Goal: Task Accomplishment & Management: Manage account settings

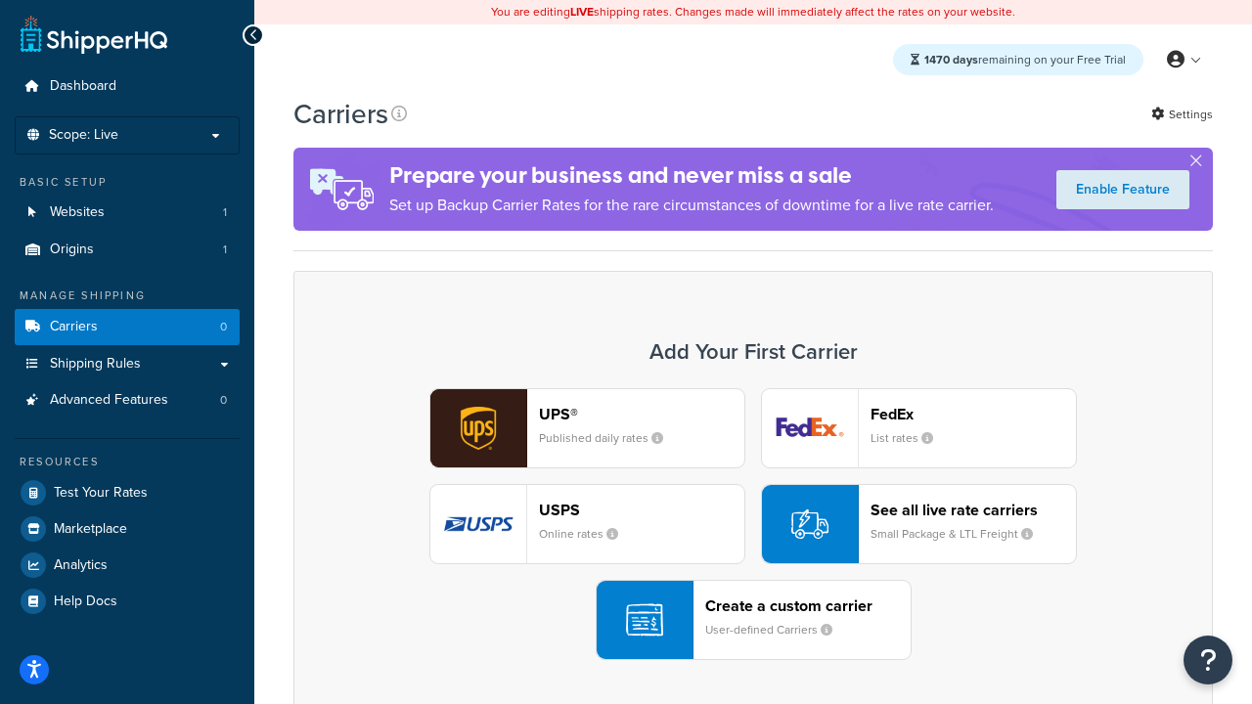
click at [753, 524] on div "UPS® Published daily rates FedEx List rates USPS Online rates See all live rate…" at bounding box center [753, 524] width 878 height 272
click at [973, 414] on header "FedEx" at bounding box center [972, 414] width 205 height 19
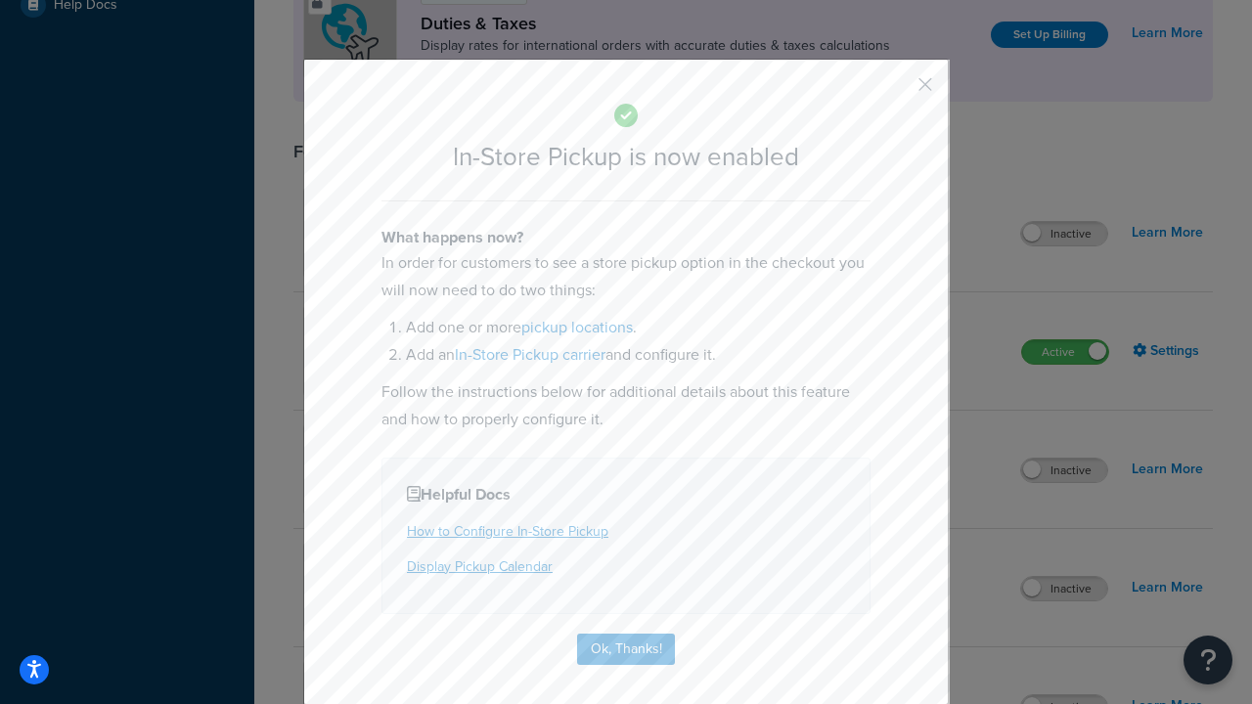
click at [896, 91] on button "button" at bounding box center [896, 91] width 5 height 5
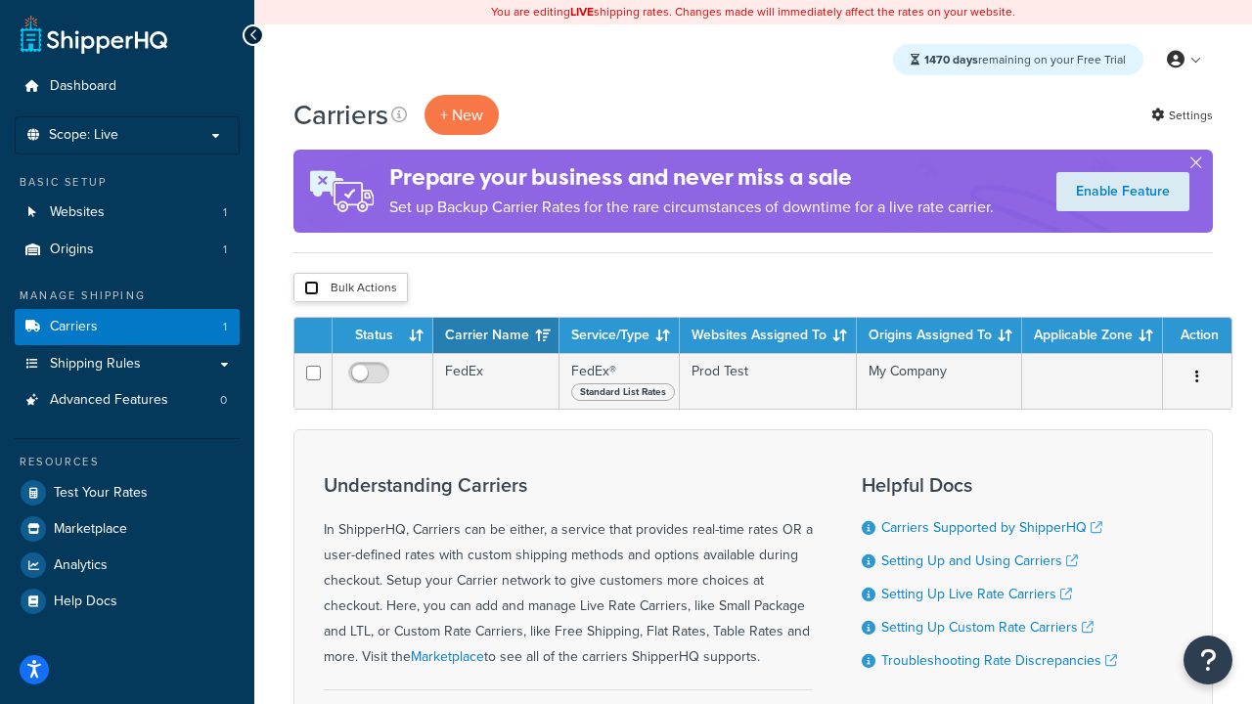
click at [311, 289] on input "checkbox" at bounding box center [311, 288] width 15 height 15
checkbox input "true"
click at [0, 0] on button "Delete" at bounding box center [0, 0] width 0 height 0
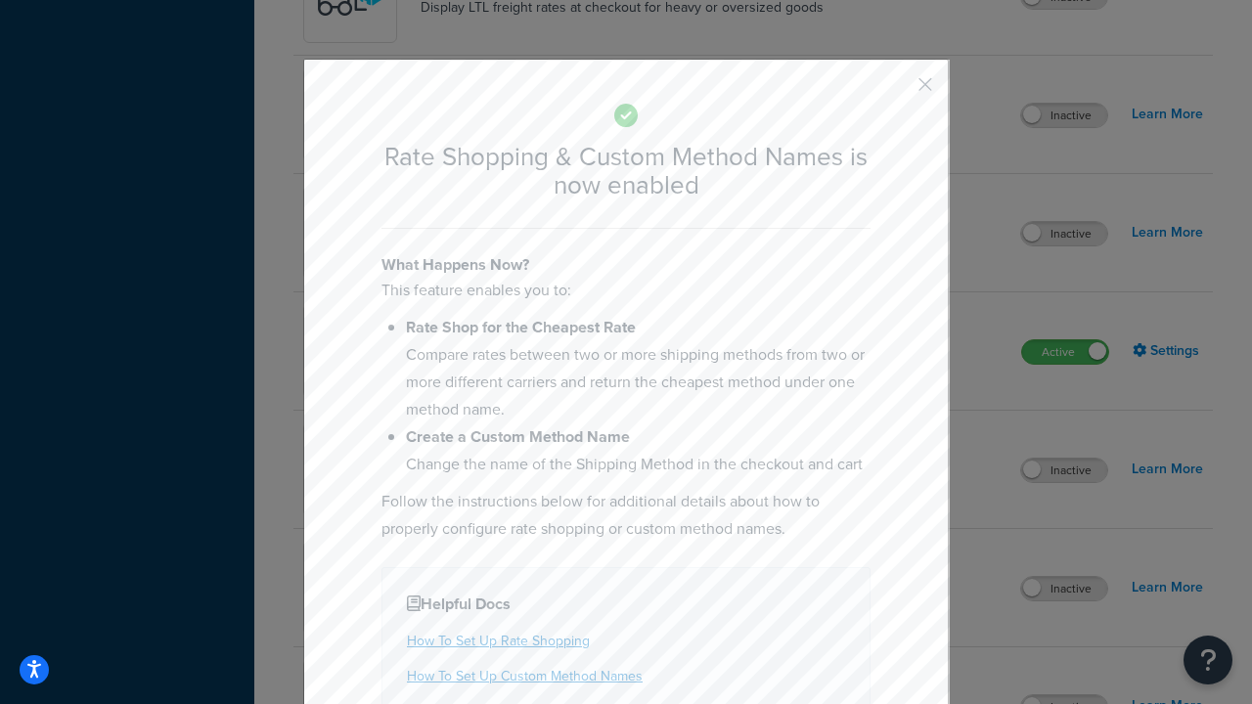
click at [896, 91] on button "button" at bounding box center [896, 91] width 5 height 5
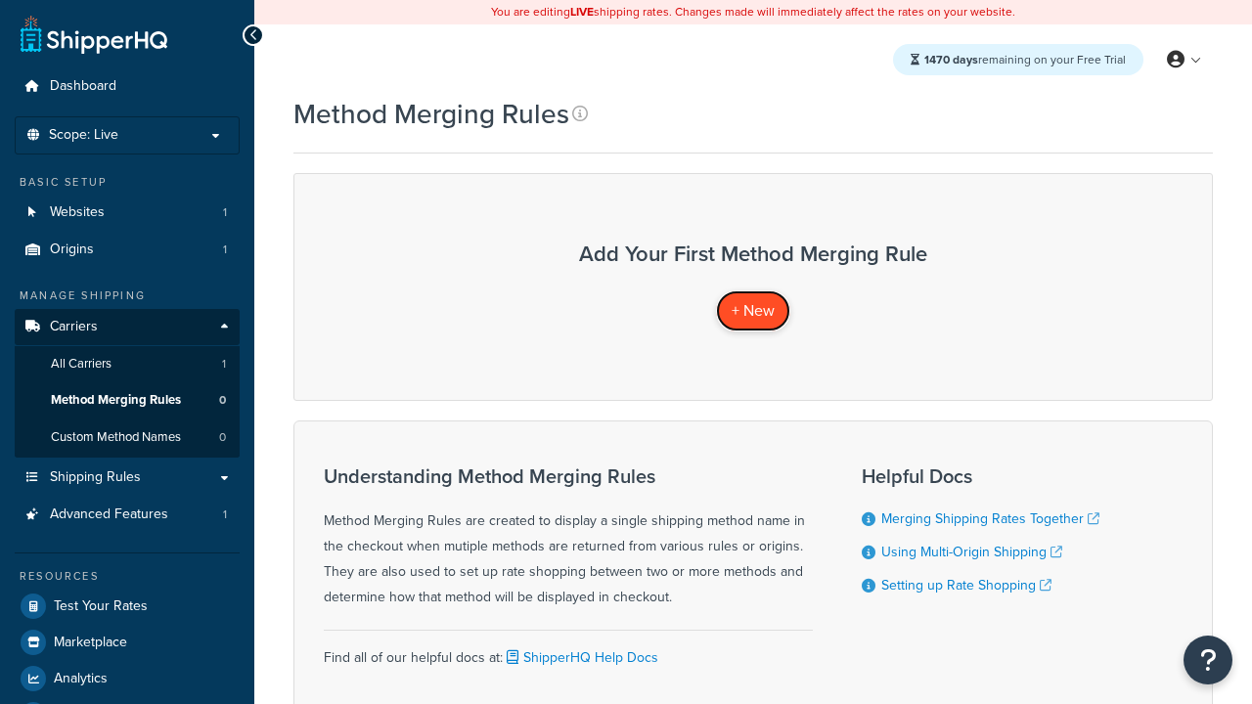
click at [753, 310] on span "+ New" at bounding box center [753, 310] width 43 height 22
